Goal: Task Accomplishment & Management: Use online tool/utility

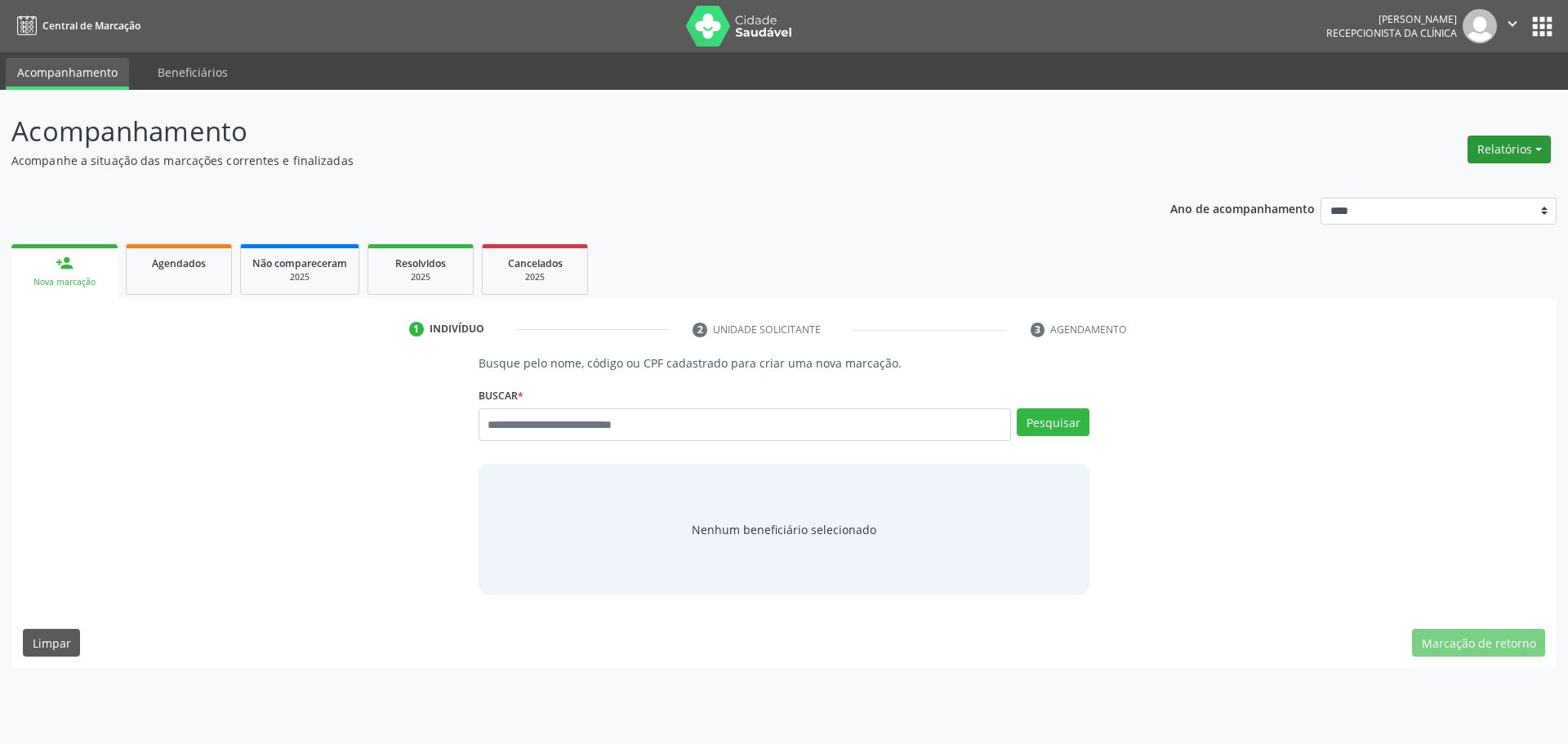
click at [1502, 138] on button "Relatórios" at bounding box center [1508, 150] width 83 height 28
click at [1452, 185] on link "Agendamentos" at bounding box center [1464, 184] width 176 height 23
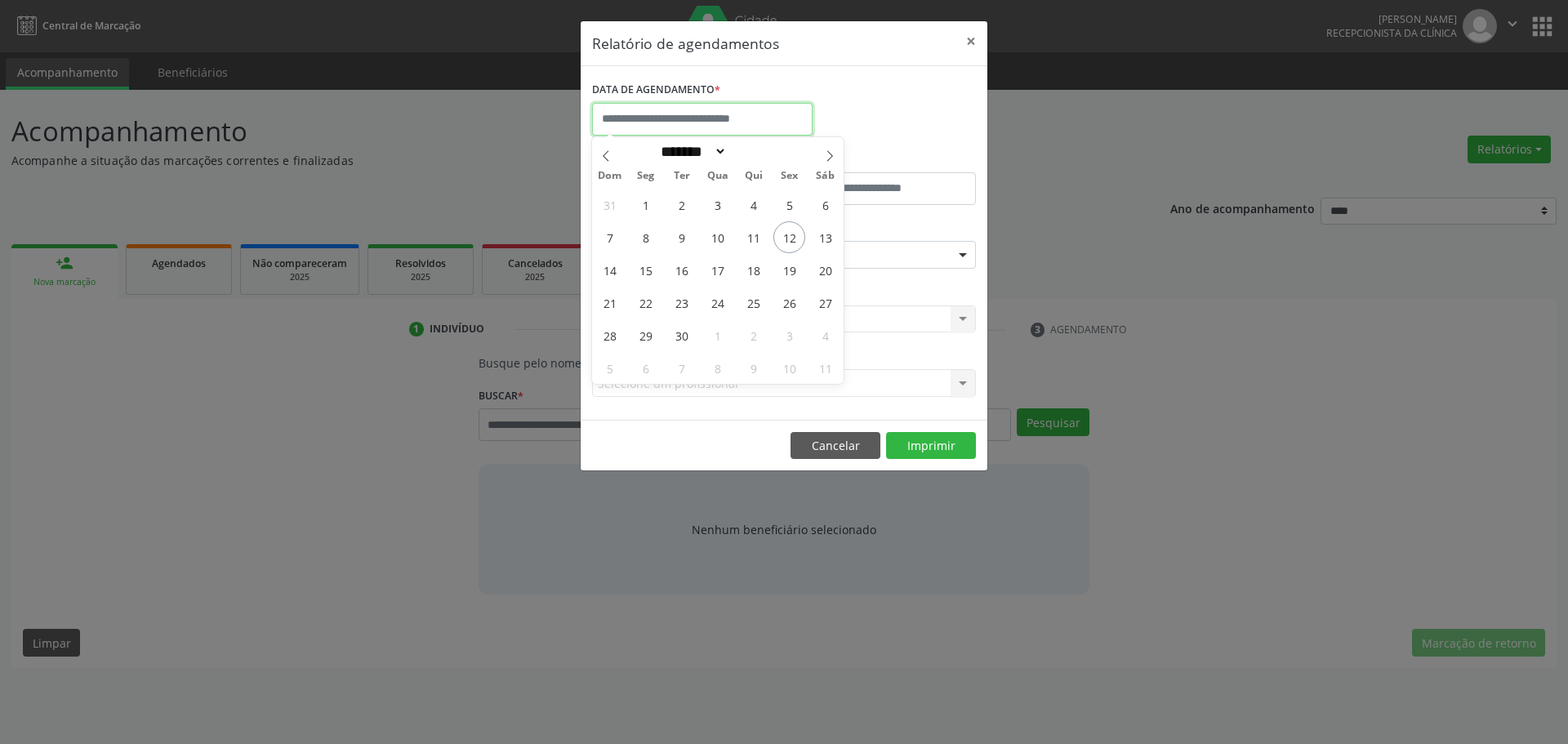
click at [782, 113] on input "text" at bounding box center [702, 119] width 220 height 33
click at [792, 237] on span "12" at bounding box center [789, 237] width 32 height 32
type input "**********"
click at [792, 235] on span "12" at bounding box center [789, 237] width 32 height 32
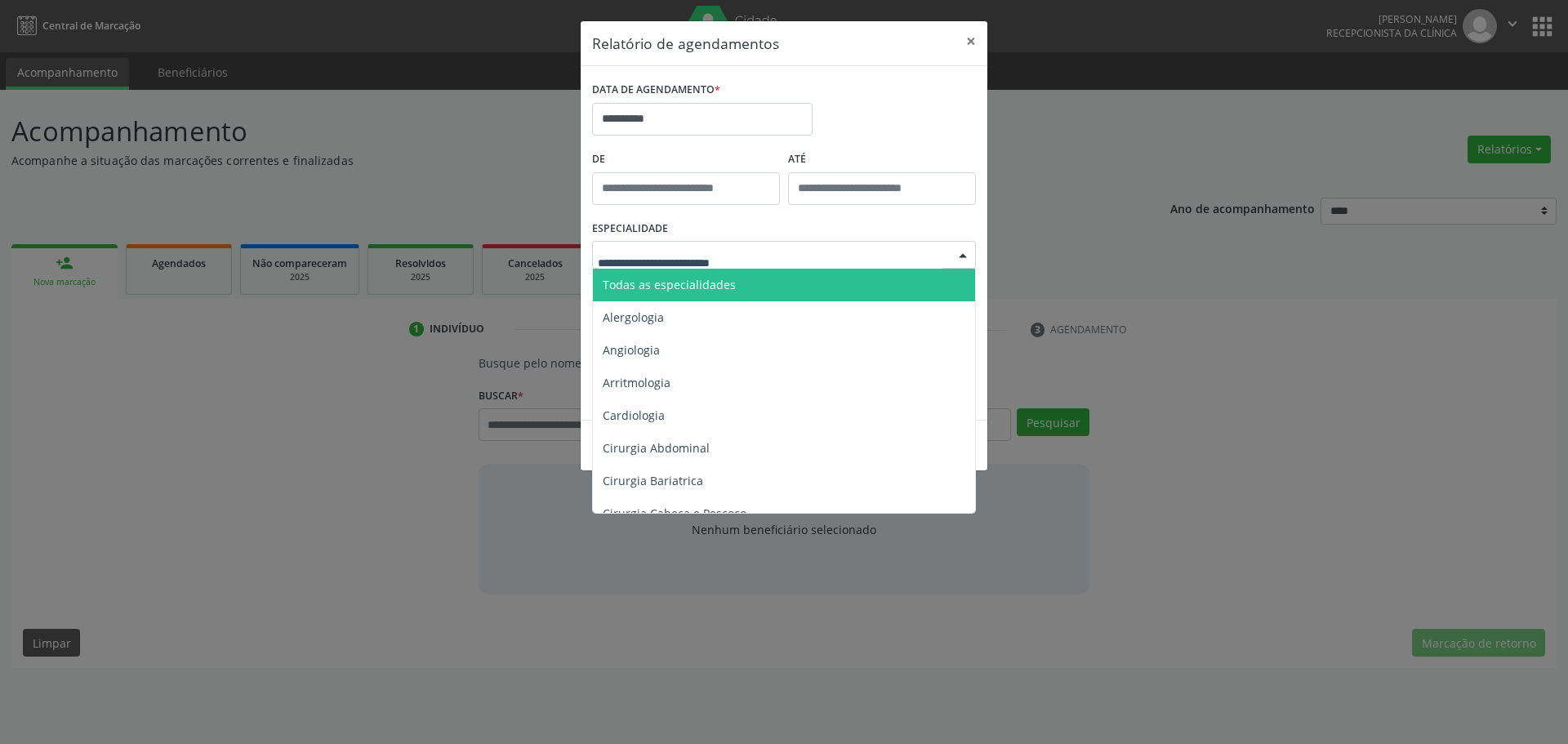
click at [776, 257] on div at bounding box center [784, 255] width 384 height 28
click at [749, 287] on span "Todas as especialidades" at bounding box center [785, 285] width 385 height 33
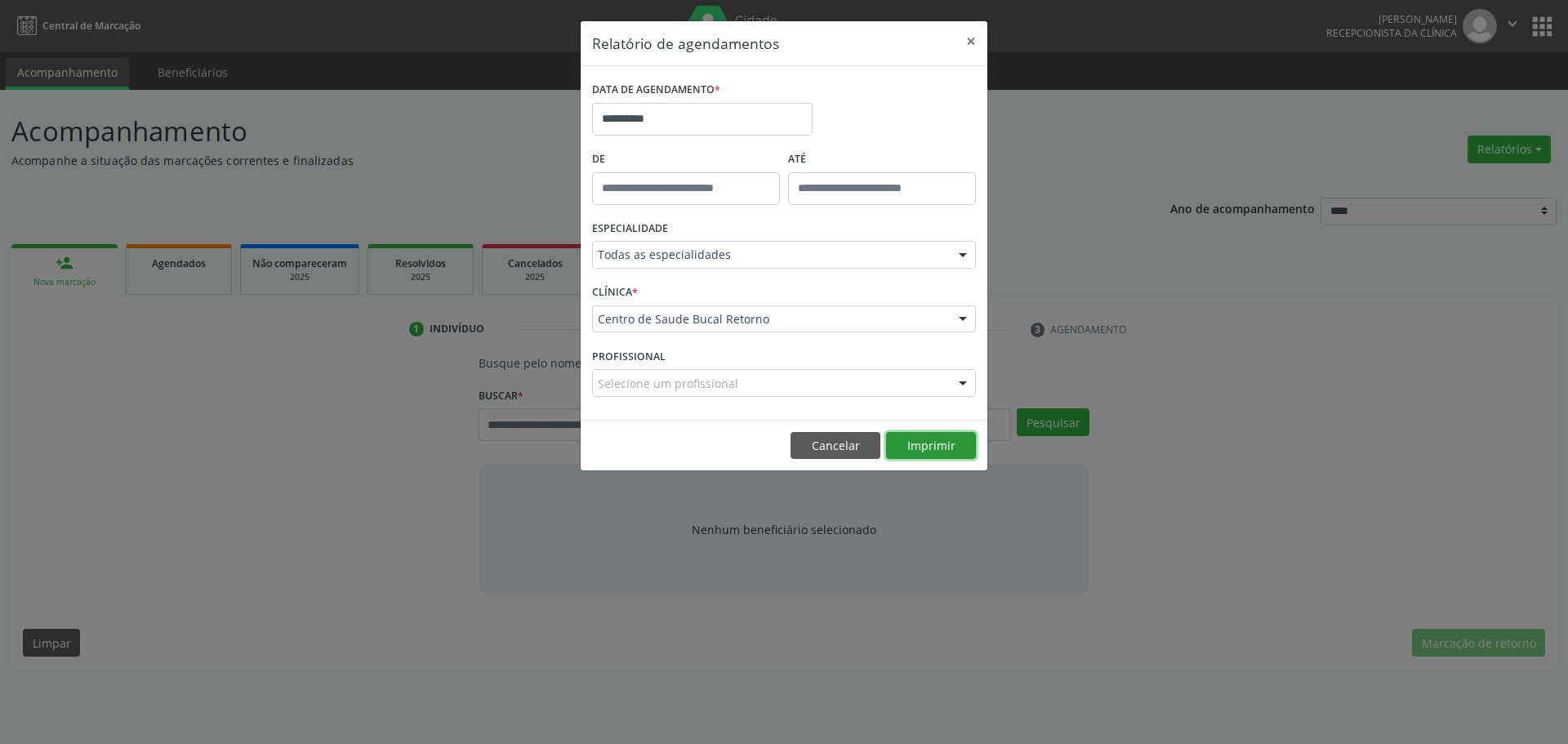
click at [946, 444] on button "Imprimir" at bounding box center [931, 446] width 90 height 28
